Goal: Navigation & Orientation: Find specific page/section

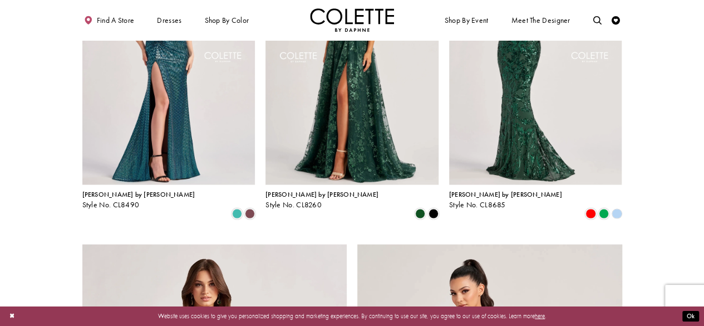
scroll to position [931, 0]
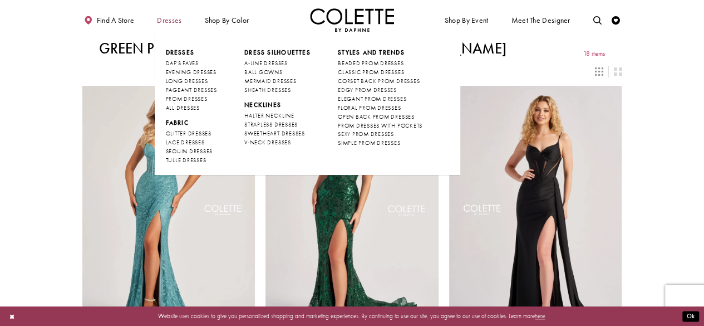
click at [176, 21] on span "Dresses" at bounding box center [169, 20] width 24 height 8
click at [191, 71] on span "EVENING DRESSES" at bounding box center [190, 71] width 51 height 7
